Goal: Information Seeking & Learning: Learn about a topic

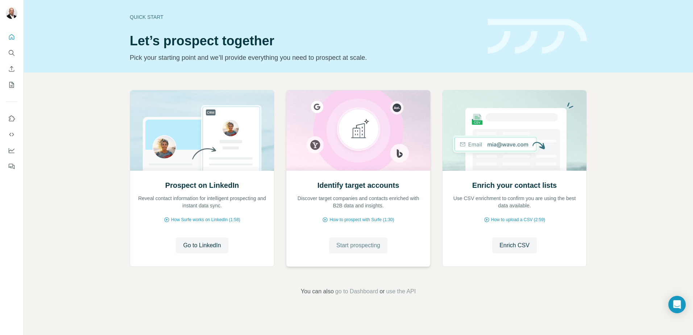
click at [354, 247] on span "Start prospecting" at bounding box center [358, 245] width 44 height 9
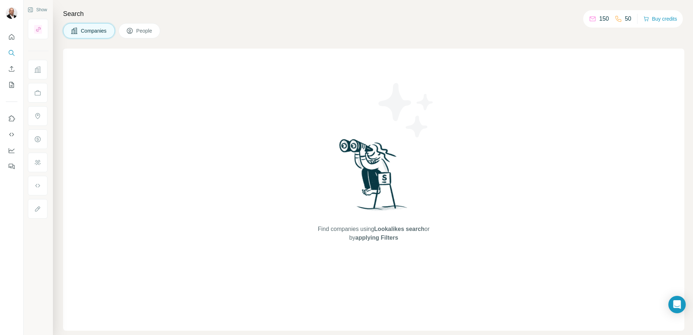
click at [91, 29] on span "Companies" at bounding box center [94, 30] width 26 height 7
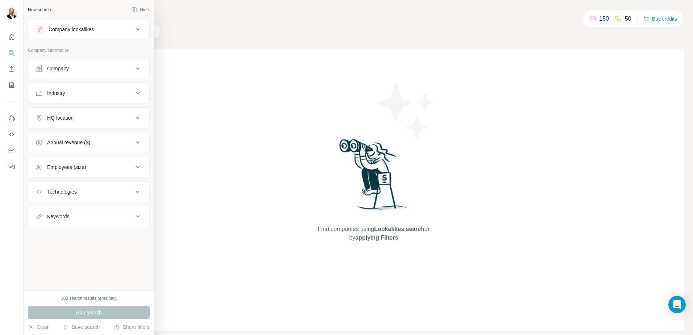
click at [58, 70] on div "Company" at bounding box center [58, 68] width 22 height 7
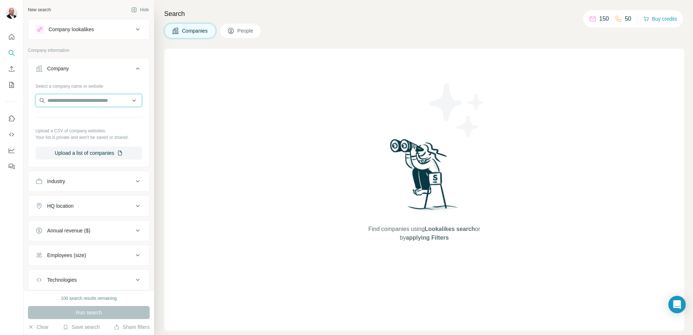
click at [58, 99] on input "text" at bounding box center [88, 100] width 106 height 13
type input "*****"
click at [110, 101] on input "text" at bounding box center [88, 100] width 106 height 13
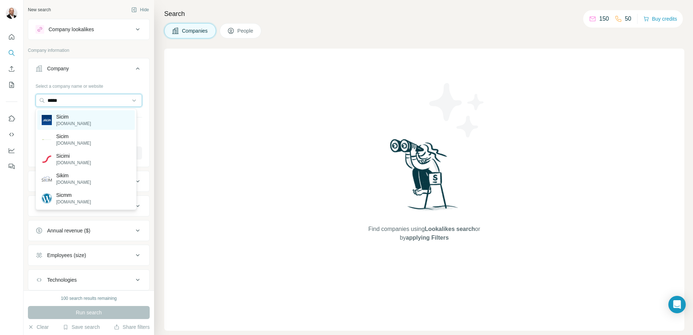
type input "*****"
click at [97, 111] on div "Sicim [DOMAIN_NAME]" at bounding box center [85, 120] width 97 height 20
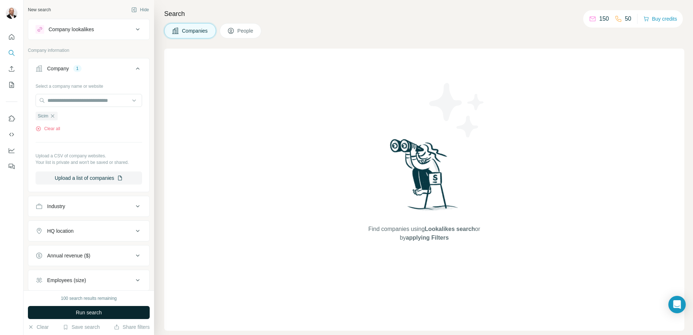
click at [92, 313] on span "Run search" at bounding box center [89, 312] width 26 height 7
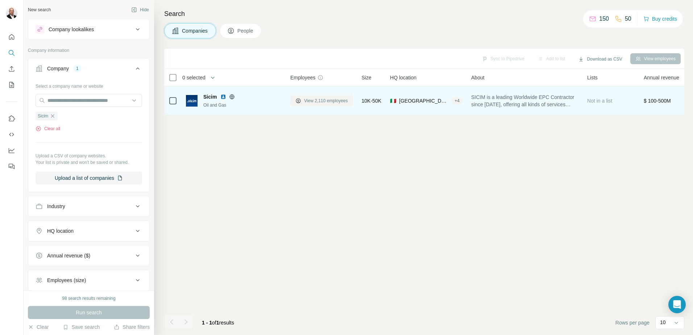
click at [316, 99] on span "View 2,110 employees" at bounding box center [326, 100] width 44 height 7
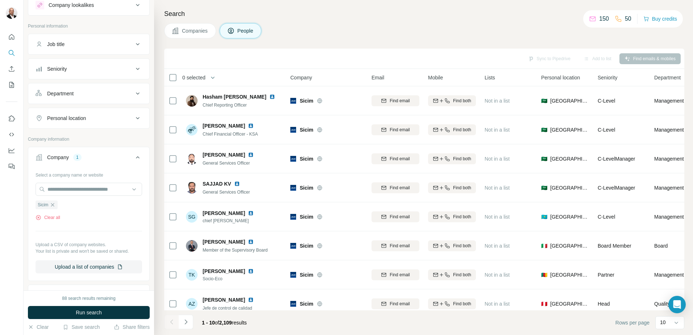
scroll to position [36, 0]
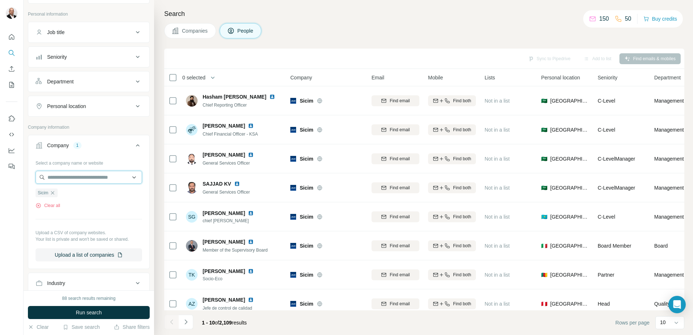
click at [96, 177] on input "text" at bounding box center [88, 177] width 106 height 13
type input "*****"
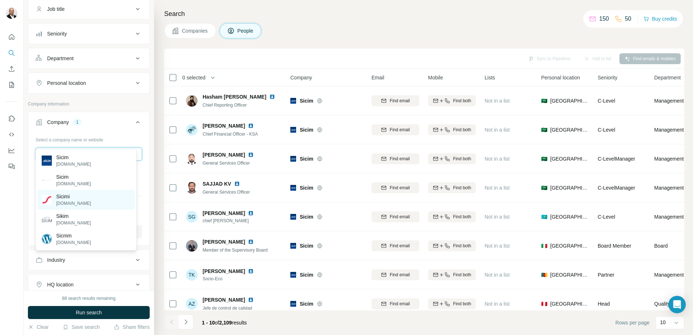
scroll to position [72, 0]
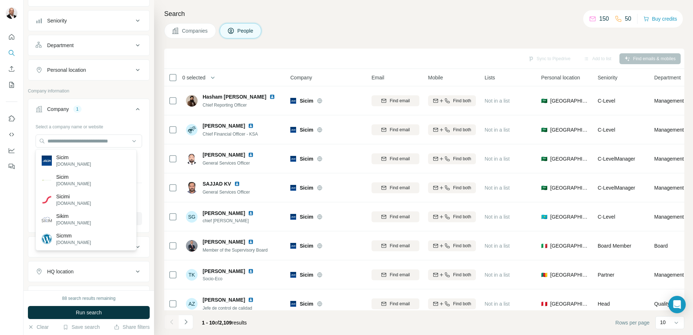
click at [135, 128] on div "Select a company name or website" at bounding box center [88, 125] width 106 height 9
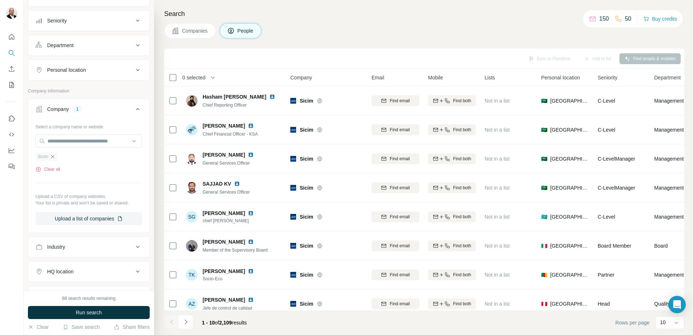
click at [53, 158] on icon "button" at bounding box center [52, 156] width 3 height 3
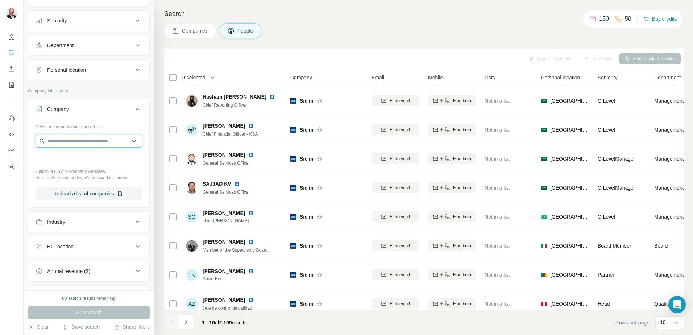
click at [73, 142] on input "text" at bounding box center [88, 140] width 106 height 13
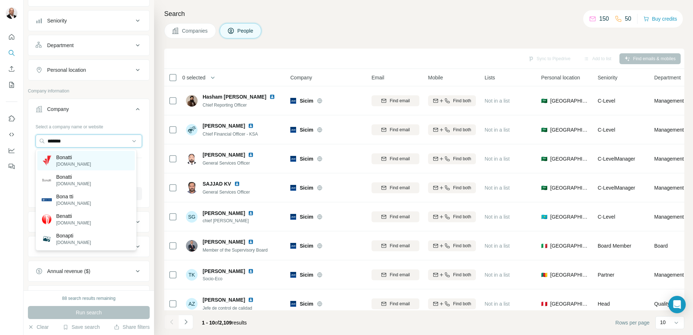
type input "*******"
click at [78, 157] on p "Bonatti" at bounding box center [73, 157] width 35 height 7
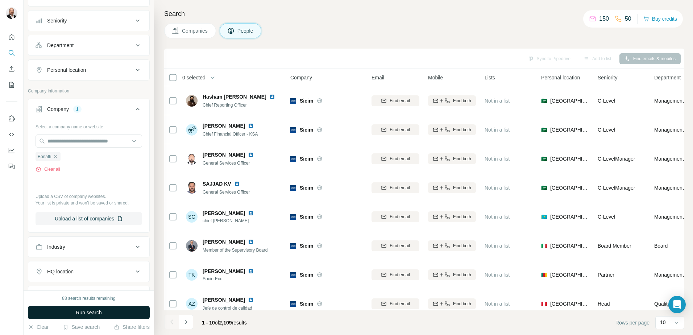
click at [104, 310] on button "Run search" at bounding box center [89, 312] width 122 height 13
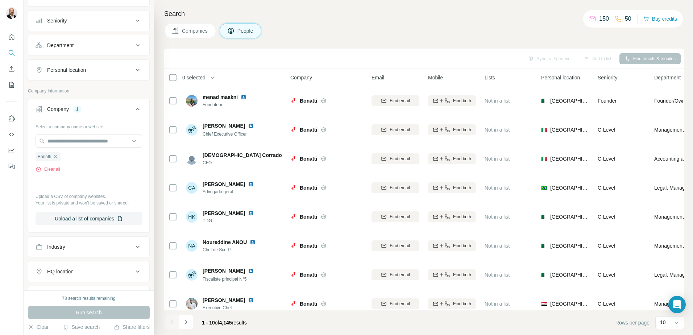
click at [180, 30] on button "Companies" at bounding box center [190, 30] width 52 height 15
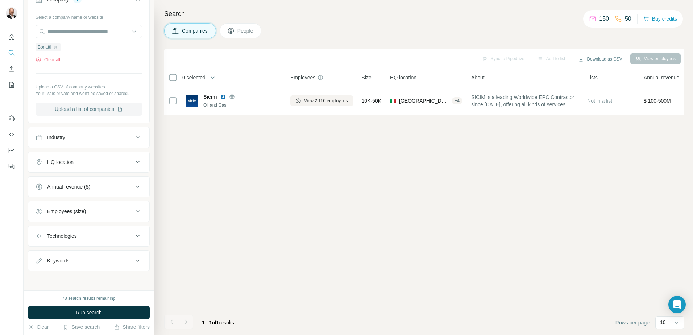
scroll to position [70, 0]
click at [111, 314] on button "Run search" at bounding box center [89, 312] width 122 height 13
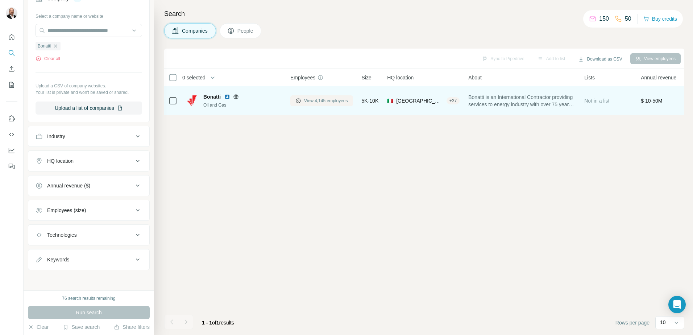
click at [335, 101] on span "View 4,145 employees" at bounding box center [326, 100] width 44 height 7
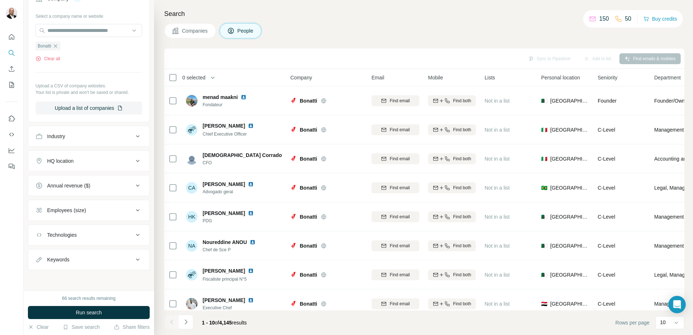
click at [127, 160] on div "HQ location" at bounding box center [84, 160] width 98 height 7
click at [75, 177] on input "text" at bounding box center [88, 178] width 106 height 13
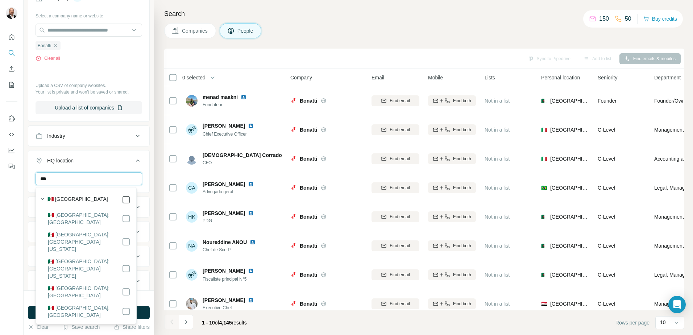
type input "***"
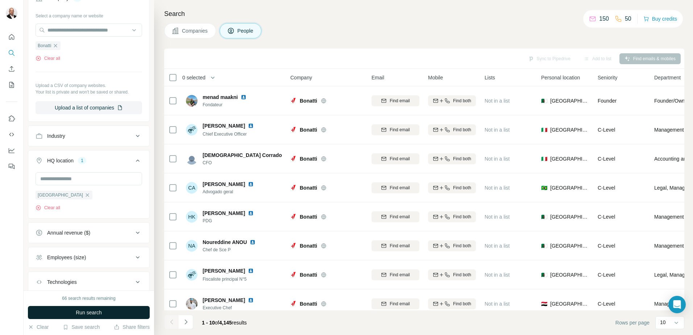
click at [83, 315] on span "Run search" at bounding box center [89, 312] width 26 height 7
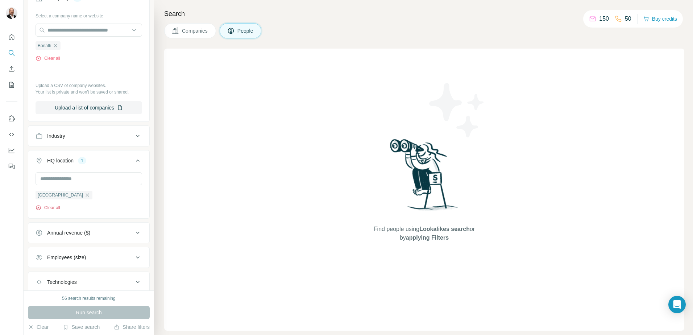
click at [46, 207] on button "Clear all" at bounding box center [47, 207] width 25 height 7
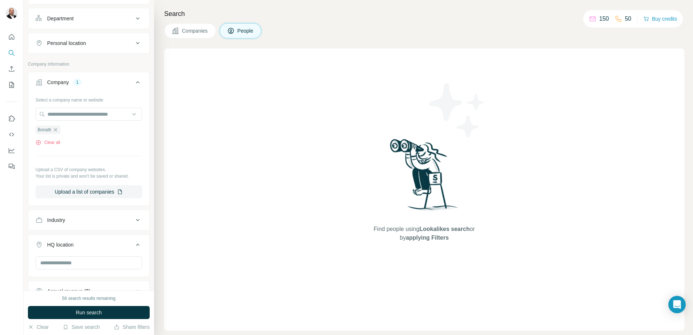
scroll to position [109, 0]
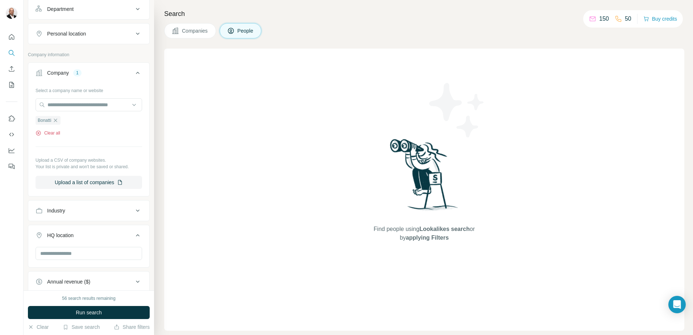
click at [55, 134] on button "Clear all" at bounding box center [47, 133] width 25 height 7
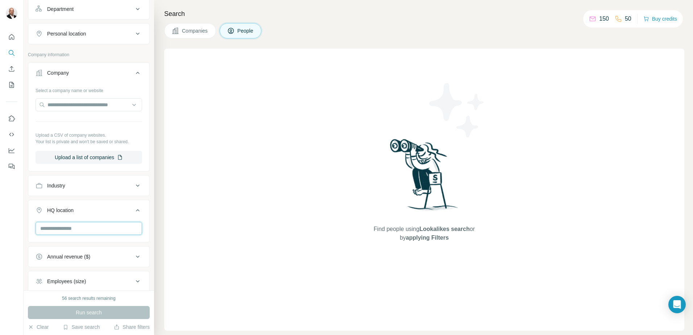
click at [88, 226] on input "text" at bounding box center [88, 228] width 106 height 13
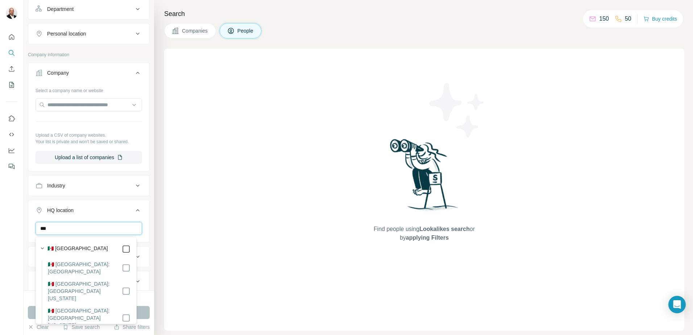
type input "***"
click at [145, 312] on button "Run search" at bounding box center [89, 312] width 122 height 13
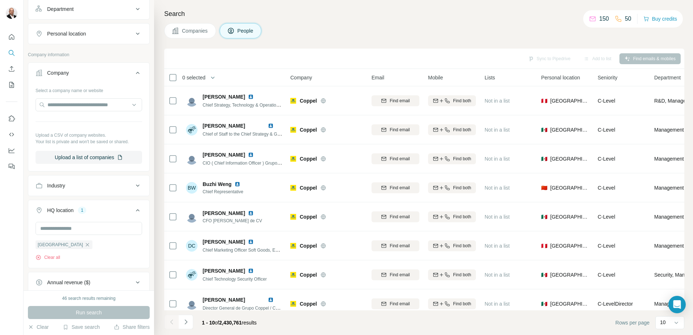
click at [189, 32] on span "Companies" at bounding box center [195, 30] width 26 height 7
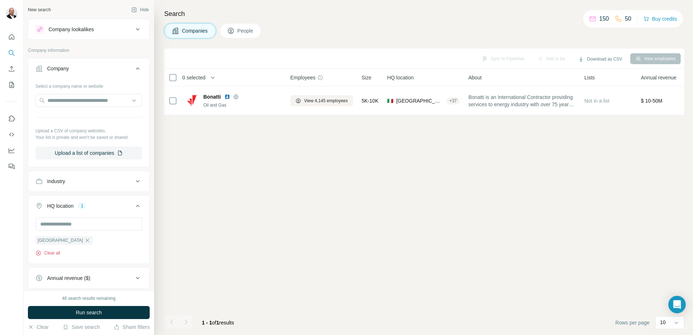
click at [55, 251] on button "Clear all" at bounding box center [47, 253] width 25 height 7
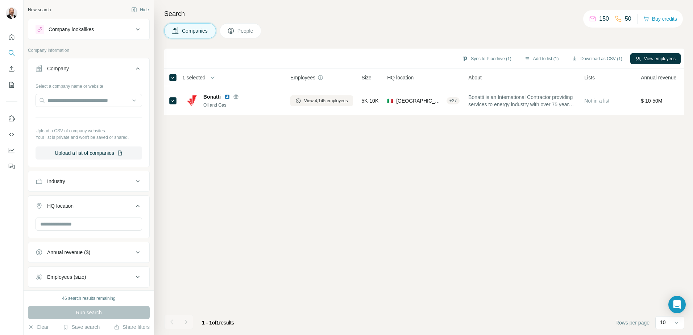
click at [244, 31] on span "People" at bounding box center [245, 30] width 17 height 7
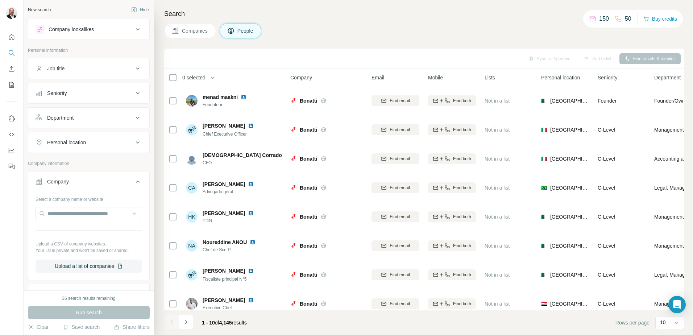
click at [204, 30] on span "Companies" at bounding box center [195, 30] width 26 height 7
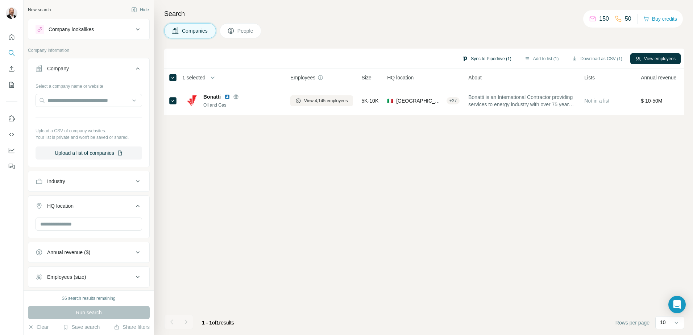
click at [485, 59] on button "Sync to Pipedrive (1)" at bounding box center [486, 58] width 59 height 11
click at [528, 163] on div "Sync to Pipedrive (1) Add to list (1) Download as CSV (1) View employees 1 sele…" at bounding box center [424, 192] width 520 height 286
click at [32, 328] on icon "button" at bounding box center [30, 326] width 3 height 3
click at [33, 327] on icon "button" at bounding box center [31, 327] width 6 height 6
click at [133, 209] on icon at bounding box center [137, 205] width 9 height 9
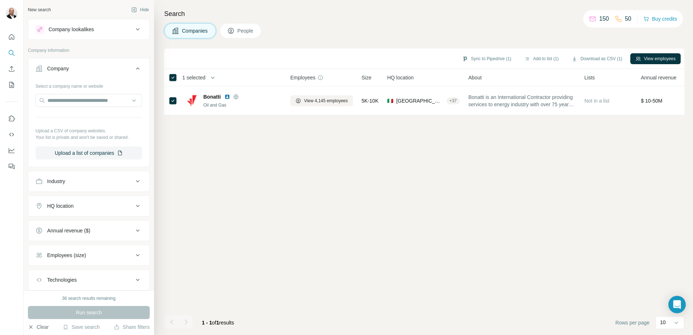
click at [133, 68] on icon at bounding box center [137, 68] width 9 height 9
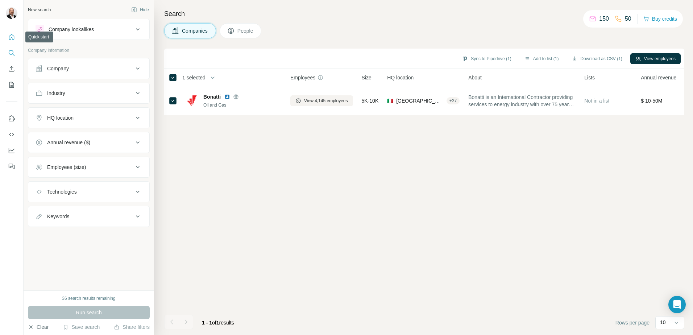
click at [10, 35] on icon "Quick start" at bounding box center [11, 36] width 5 height 5
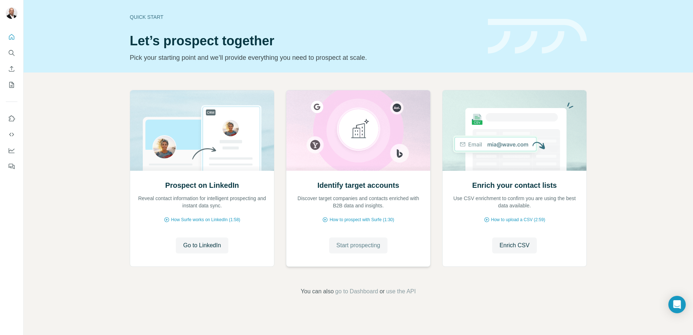
click at [365, 248] on span "Start prospecting" at bounding box center [358, 245] width 44 height 9
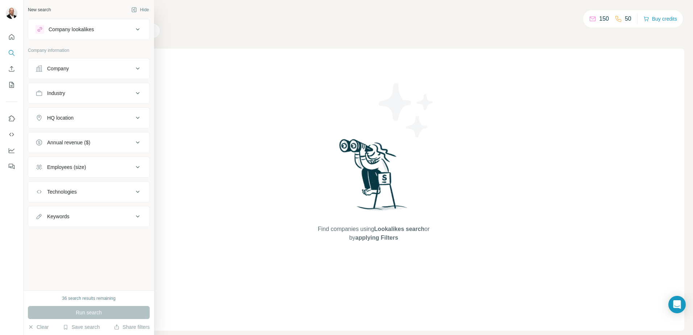
click at [137, 118] on icon at bounding box center [138, 118] width 4 height 2
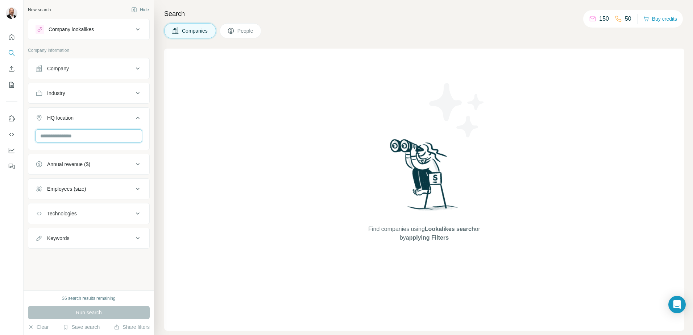
click at [91, 135] on input "text" at bounding box center [88, 135] width 106 height 13
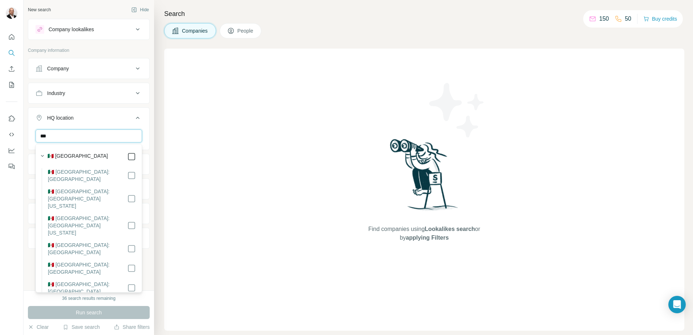
type input "***"
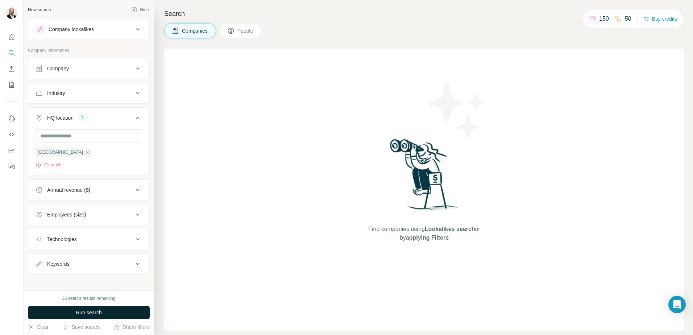
click at [111, 312] on button "Run search" at bounding box center [89, 312] width 122 height 13
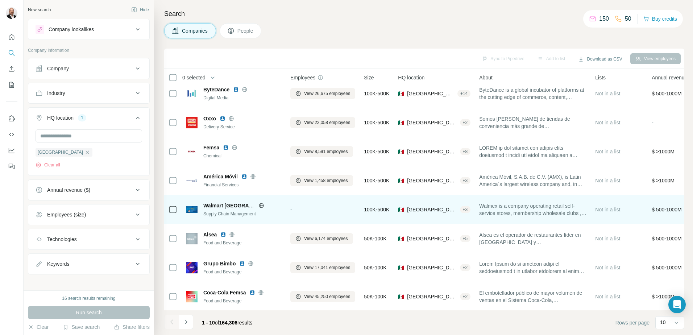
scroll to position [70, 0]
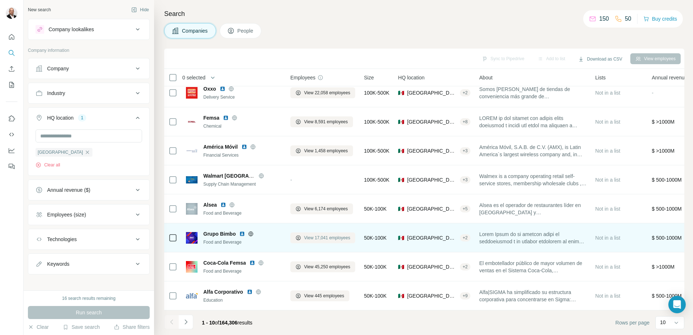
click at [333, 234] on span "View 17,041 employees" at bounding box center [327, 237] width 46 height 7
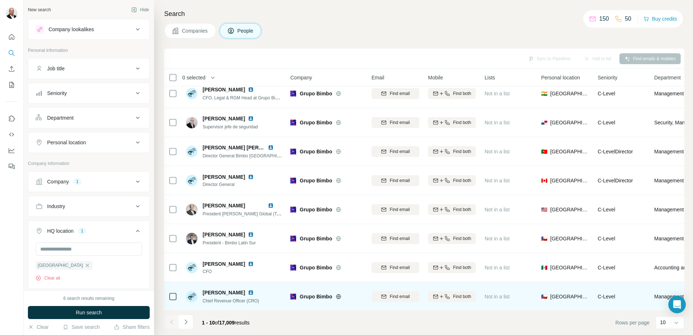
scroll to position [70, 0]
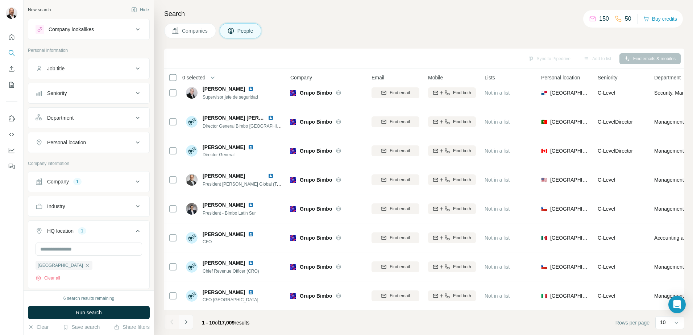
click at [187, 321] on icon "Navigate to next page" at bounding box center [185, 321] width 7 height 7
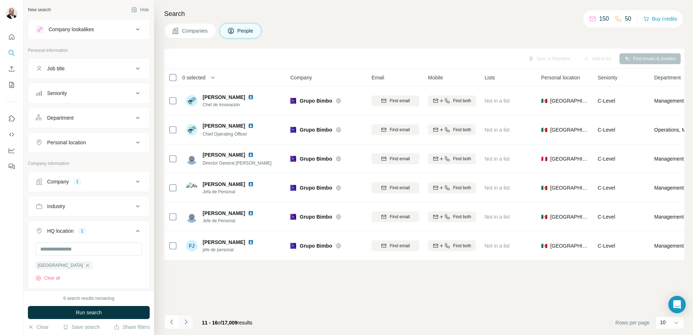
scroll to position [0, 0]
click at [171, 323] on icon "Navigate to previous page" at bounding box center [171, 321] width 7 height 7
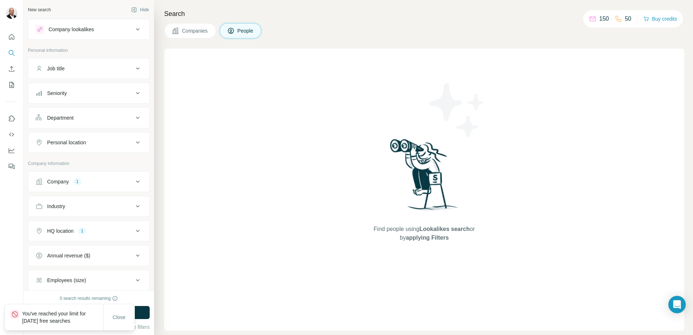
click at [197, 29] on span "Companies" at bounding box center [195, 30] width 26 height 7
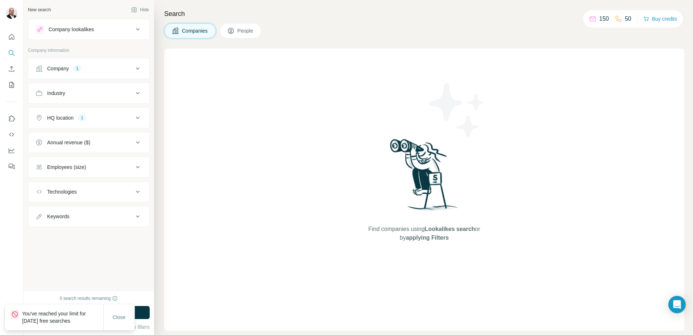
click at [134, 68] on icon at bounding box center [137, 68] width 9 height 9
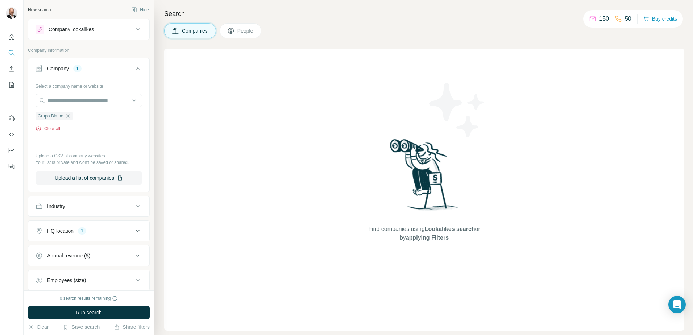
click at [54, 129] on button "Clear all" at bounding box center [47, 128] width 25 height 7
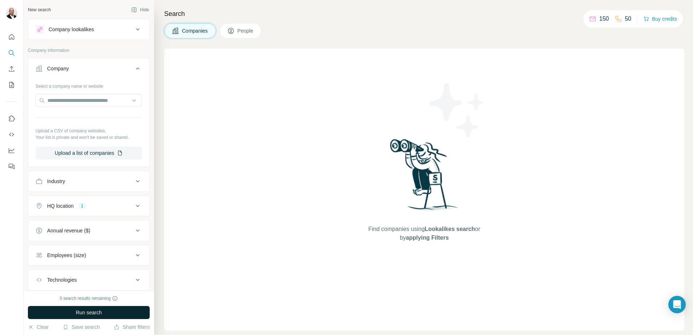
click at [92, 313] on span "Run search" at bounding box center [89, 312] width 26 height 7
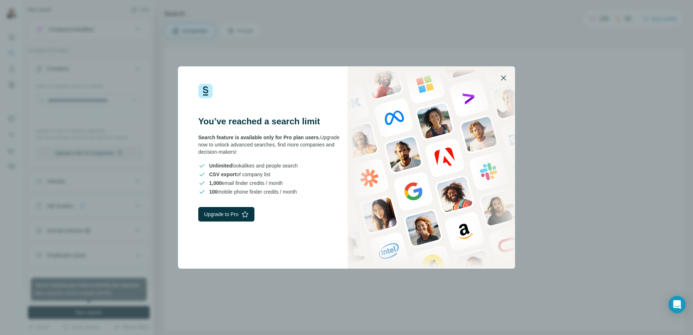
click at [505, 78] on icon "button" at bounding box center [503, 78] width 9 height 9
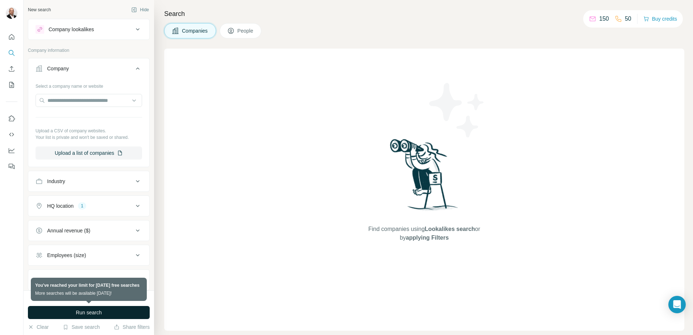
click at [133, 205] on icon at bounding box center [137, 205] width 9 height 9
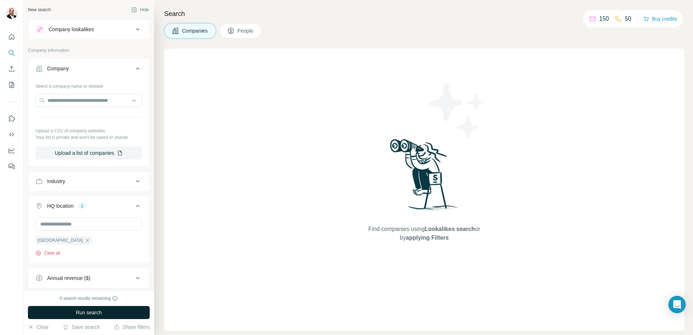
click at [54, 255] on button "Clear all" at bounding box center [47, 253] width 25 height 7
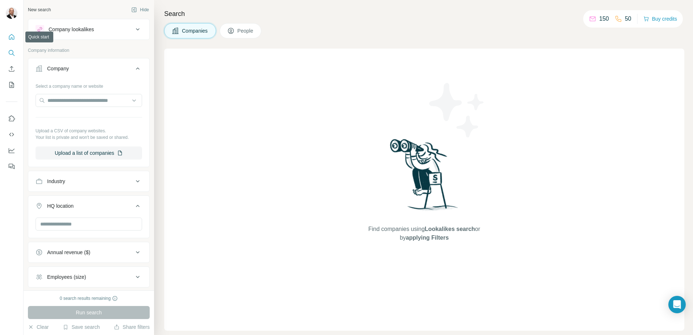
click at [14, 36] on icon "Quick start" at bounding box center [11, 36] width 5 height 5
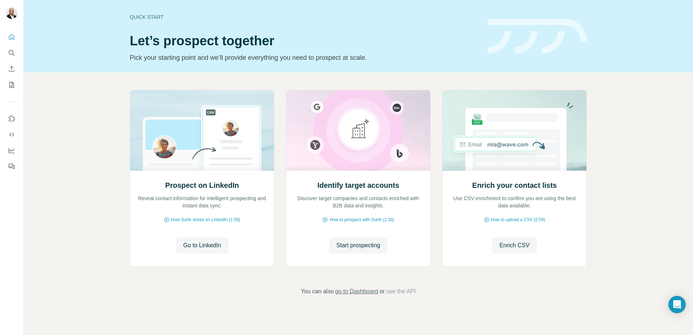
click at [365, 294] on span "go to Dashboard" at bounding box center [356, 291] width 43 height 9
click at [354, 251] on button "Start prospecting" at bounding box center [358, 245] width 58 height 16
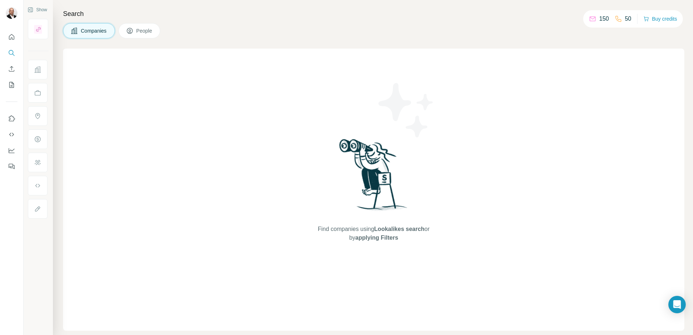
click at [143, 30] on span "People" at bounding box center [144, 30] width 17 height 7
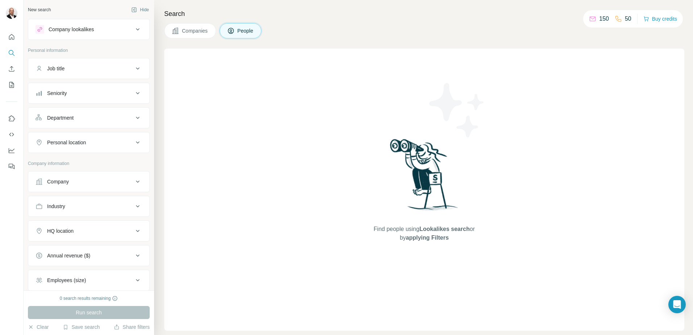
click at [133, 233] on icon at bounding box center [137, 230] width 9 height 9
click at [89, 245] on input "text" at bounding box center [88, 248] width 106 height 13
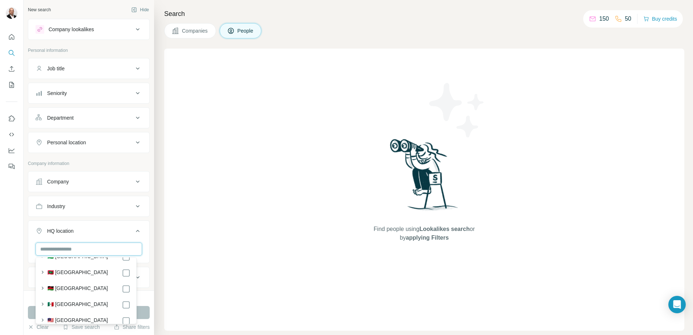
scroll to position [2463, 0]
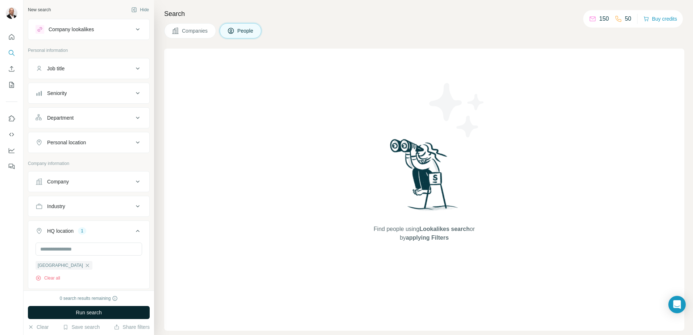
click at [84, 312] on span "Run search" at bounding box center [89, 312] width 26 height 7
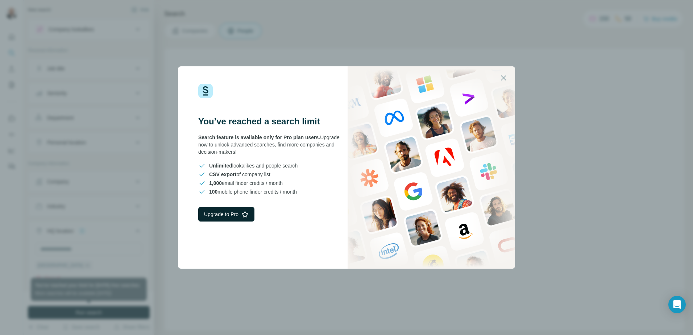
click at [239, 215] on button "Upgrade to Pro" at bounding box center [226, 214] width 56 height 14
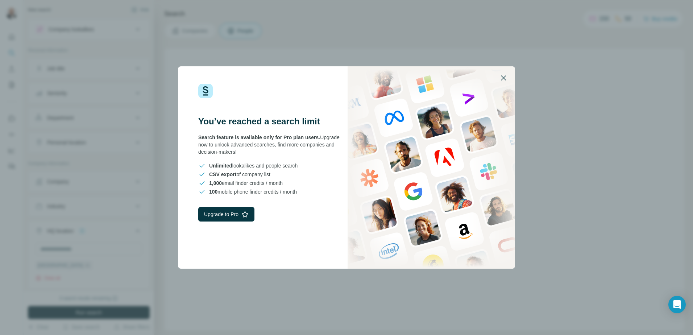
click at [502, 78] on icon "button" at bounding box center [503, 78] width 9 height 9
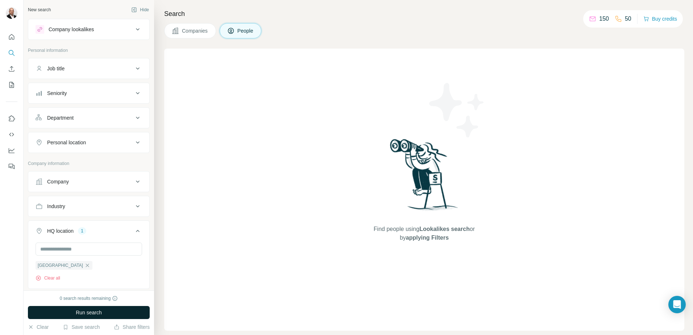
scroll to position [36, 0]
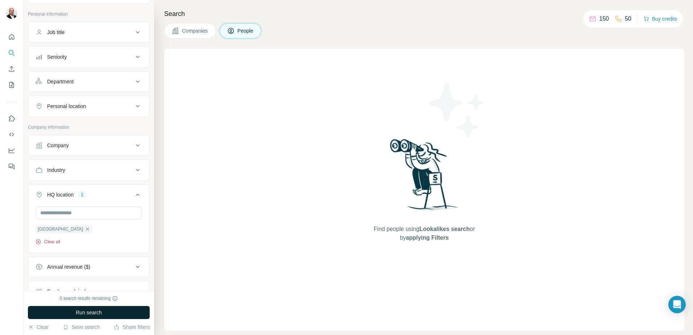
click at [56, 243] on button "Clear all" at bounding box center [47, 241] width 25 height 7
